Goal: Subscribe to service/newsletter

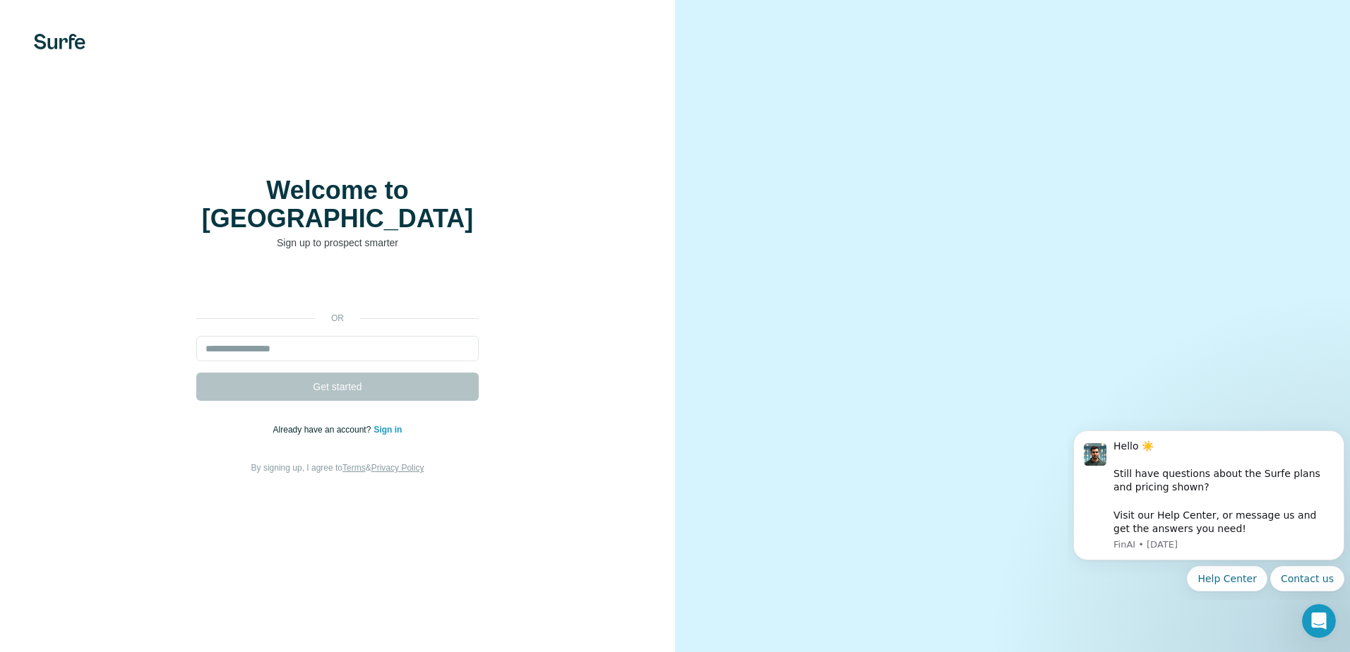
click at [352, 236] on p "Sign up to prospect smarter" at bounding box center [337, 243] width 282 height 14
click at [313, 342] on input "email" at bounding box center [337, 348] width 282 height 25
click at [626, 324] on div "or Get started Already have an account? Sign in By signing up, I agree to Terms…" at bounding box center [337, 374] width 618 height 203
click at [282, 336] on input "email" at bounding box center [337, 348] width 282 height 25
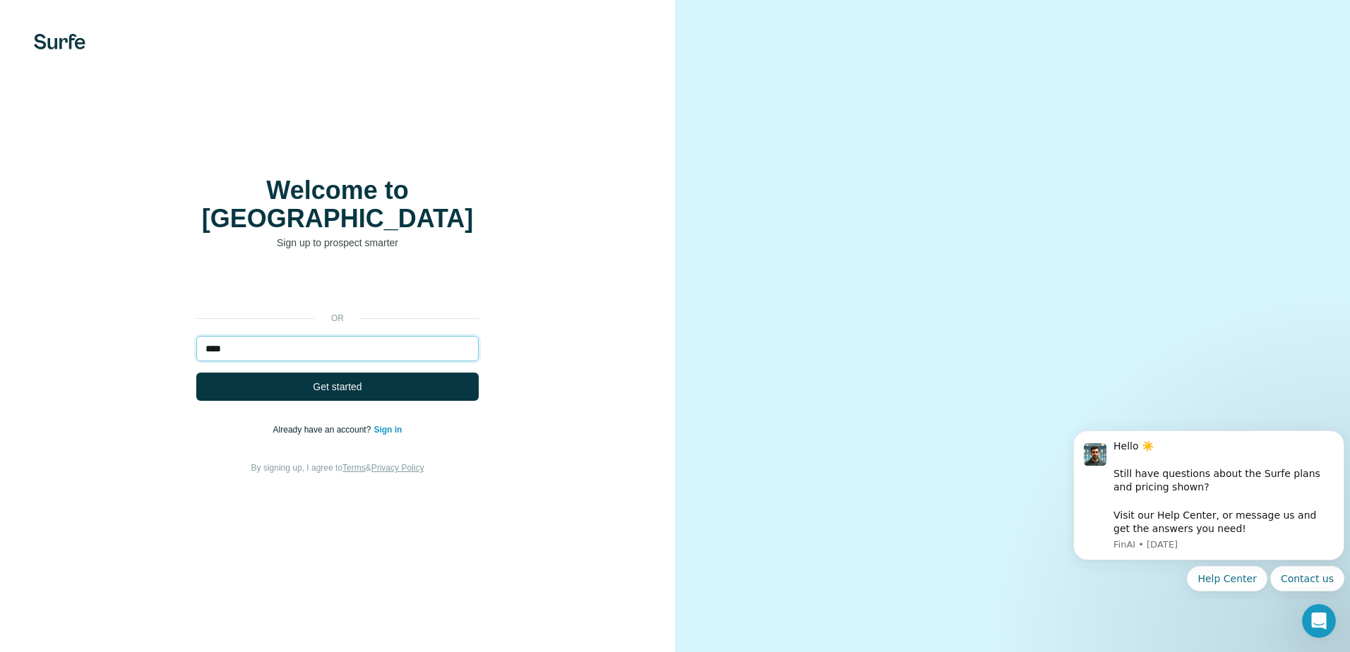
type input "**********"
click at [357, 380] on span "Get started" at bounding box center [337, 387] width 49 height 14
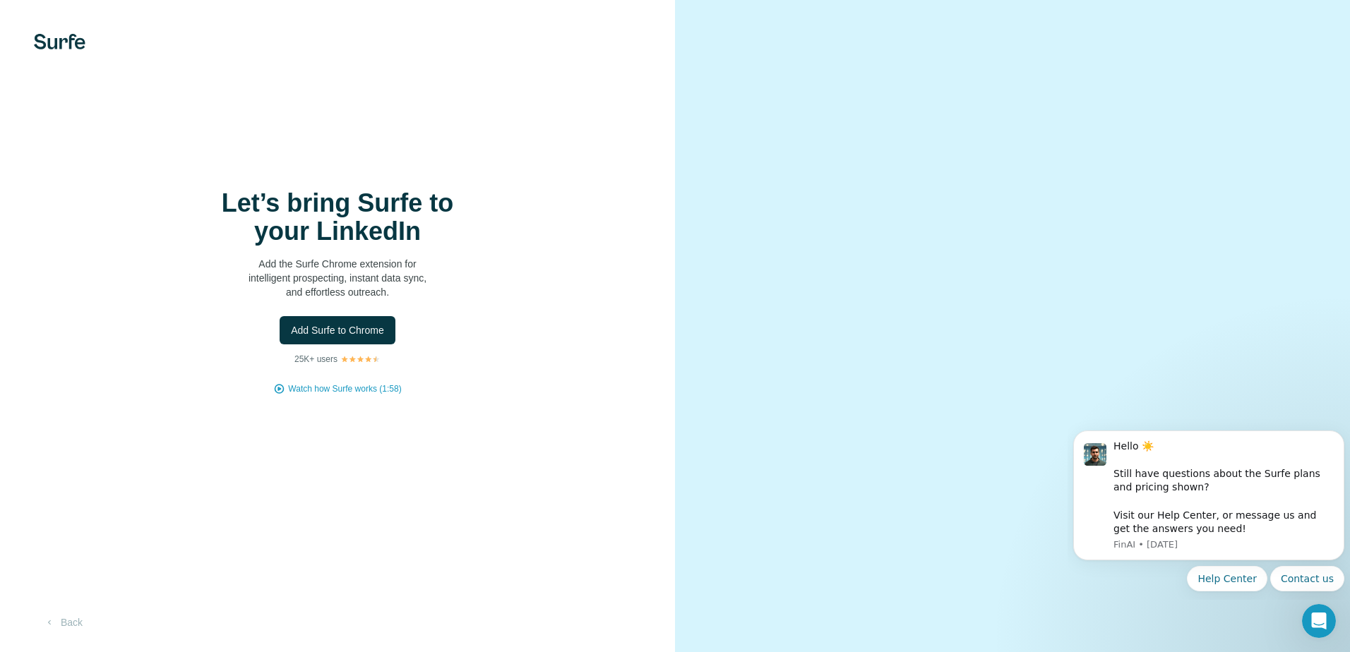
click at [325, 333] on span "Add Surfe to Chrome" at bounding box center [337, 330] width 93 height 14
